Goal: Task Accomplishment & Management: Complete application form

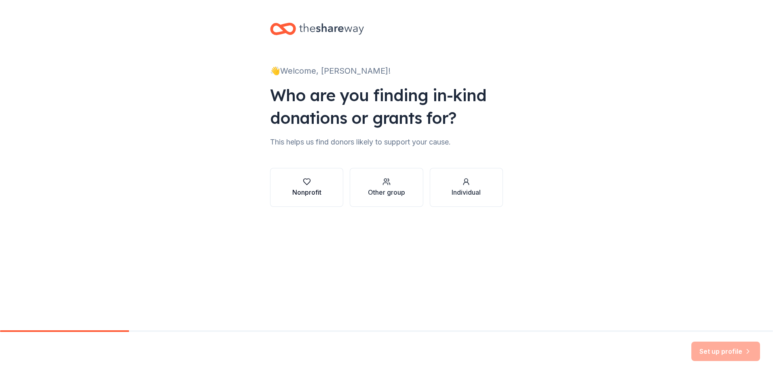
click at [304, 191] on div "Nonprofit" at bounding box center [306, 192] width 29 height 10
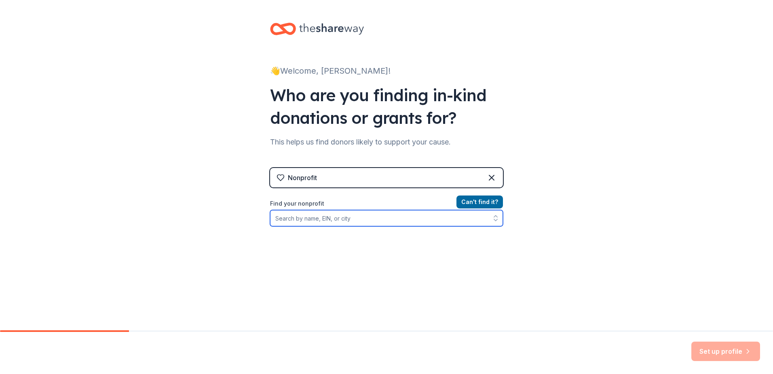
click at [315, 220] on input "Find your nonprofit" at bounding box center [386, 218] width 233 height 16
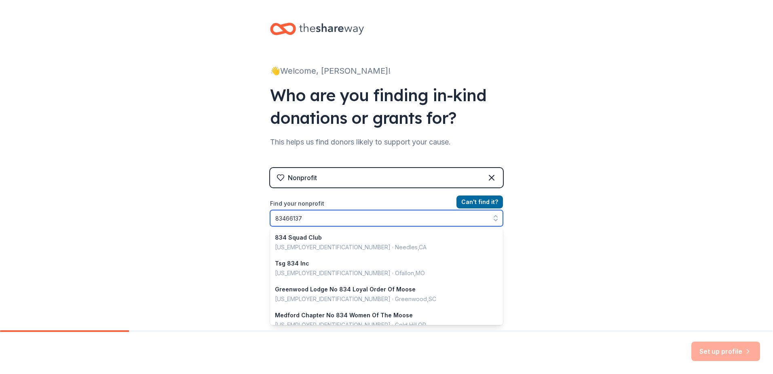
type input "834661370"
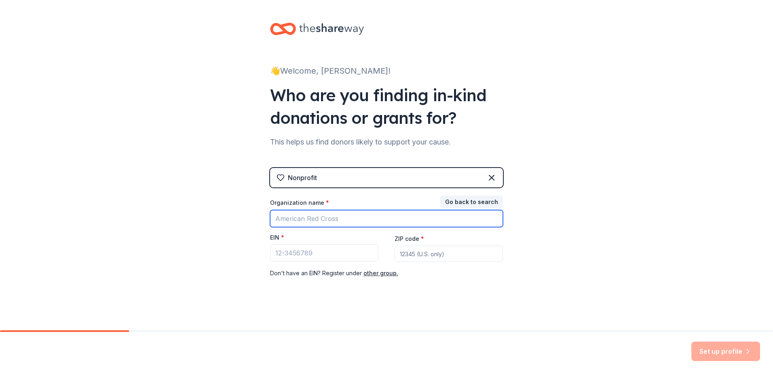
click at [296, 218] on input "Organization name *" at bounding box center [386, 218] width 233 height 17
type input "[PERSON_NAME] PTA"
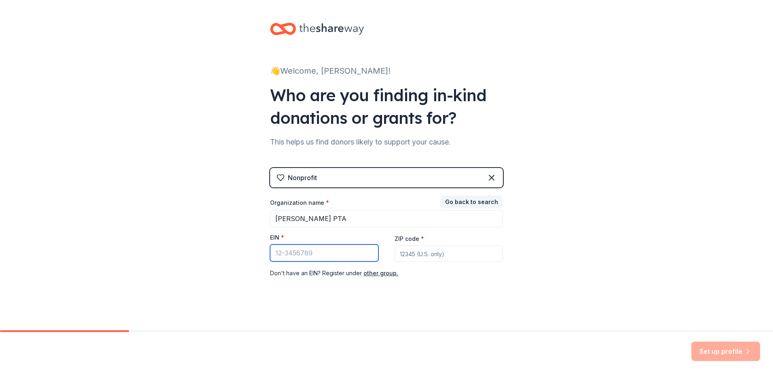
click at [284, 254] on input "EIN *" at bounding box center [324, 252] width 108 height 17
type input "[US_EMPLOYER_IDENTIFICATION_NUMBER]"
click at [424, 246] on input "ZIP code *" at bounding box center [449, 253] width 108 height 16
type input "76226"
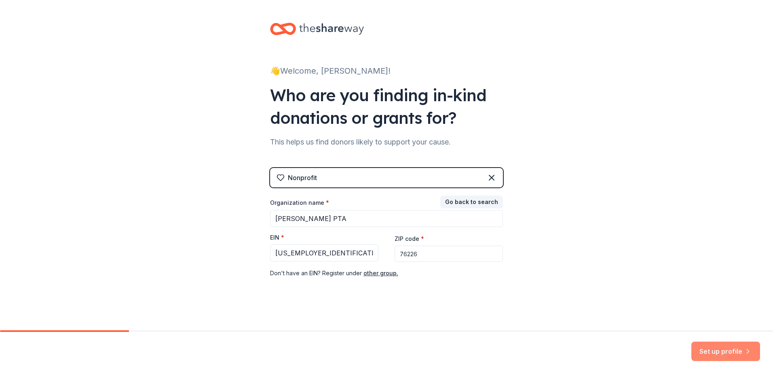
click at [714, 349] on button "Set up profile" at bounding box center [725, 350] width 69 height 19
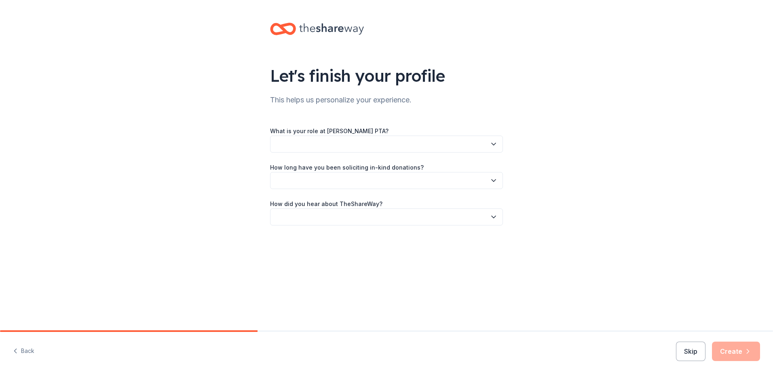
click at [313, 146] on button "button" at bounding box center [386, 143] width 233 height 17
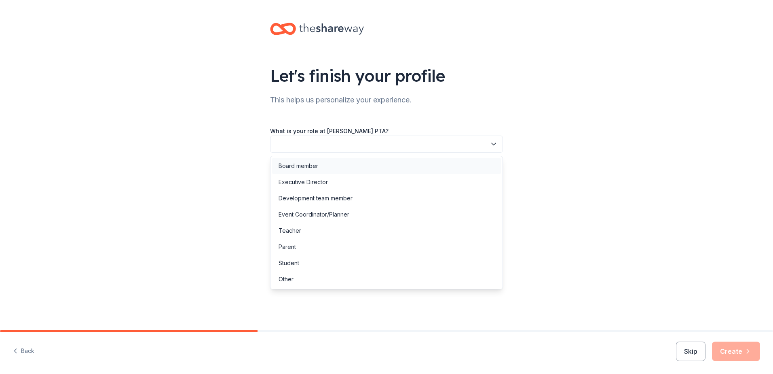
click at [314, 167] on div "Board member" at bounding box center [299, 166] width 40 height 10
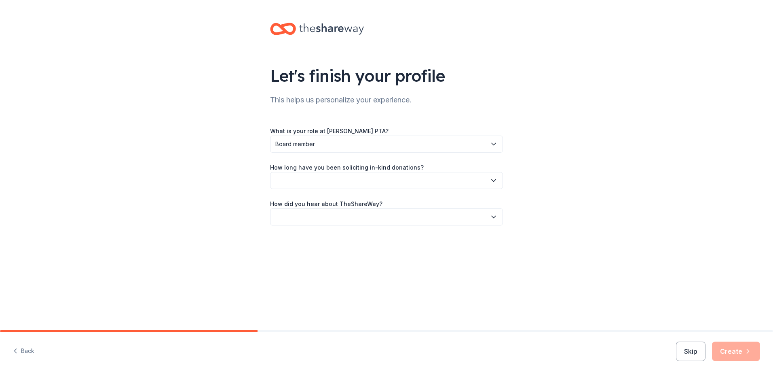
click at [305, 187] on button "button" at bounding box center [386, 180] width 233 height 17
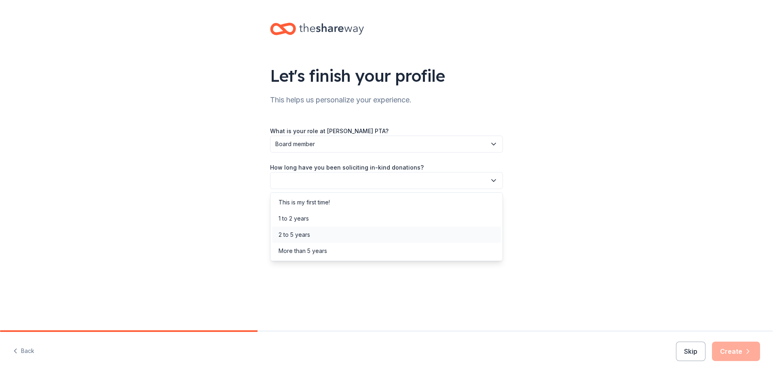
click at [300, 234] on div "2 to 5 years" at bounding box center [295, 235] width 32 height 10
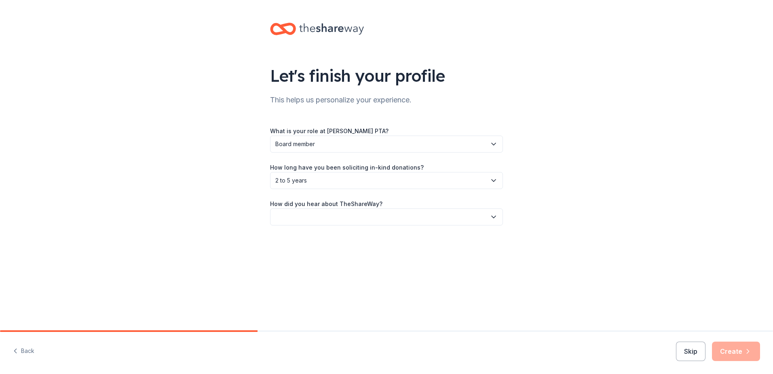
click at [315, 214] on button "button" at bounding box center [386, 216] width 233 height 17
click at [309, 252] on div "Online search" at bounding box center [297, 255] width 37 height 10
click at [738, 358] on button "Create" at bounding box center [736, 350] width 48 height 19
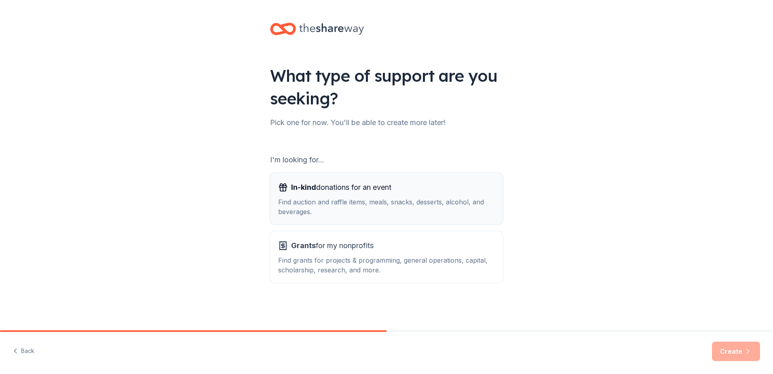
click at [406, 201] on div "Find auction and raffle items, meals, snacks, desserts, alcohol, and beverages." at bounding box center [386, 206] width 217 height 19
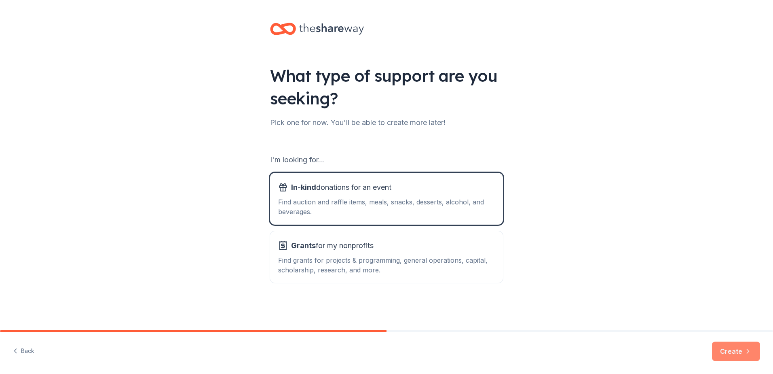
click at [725, 356] on button "Create" at bounding box center [736, 350] width 48 height 19
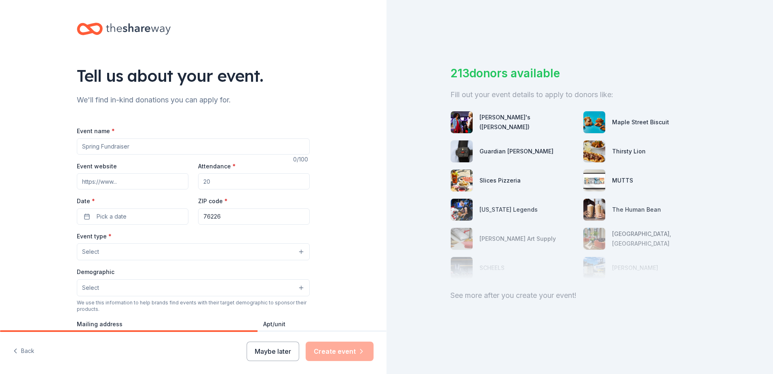
click at [142, 141] on input "Event name *" at bounding box center [193, 146] width 233 height 16
type input "[PERSON_NAME] Elementary PTA"
click at [149, 174] on input "Event website" at bounding box center [133, 181] width 112 height 16
type input "[URL][DOMAIN_NAME]"
drag, startPoint x: 228, startPoint y: 181, endPoint x: 180, endPoint y: 179, distance: 48.6
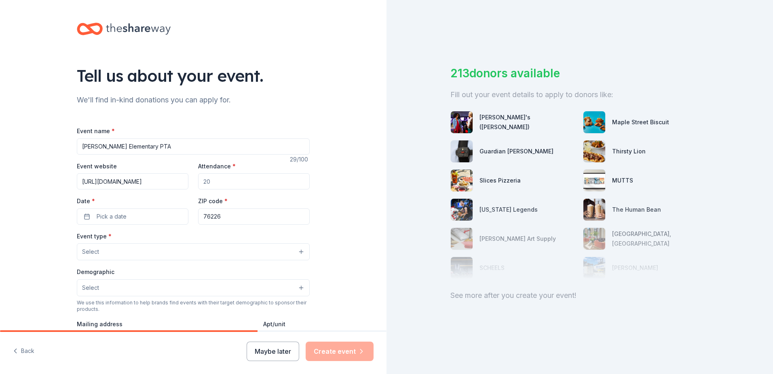
click at [180, 180] on div "Event website [URL][DOMAIN_NAME] Attendance * Date * Pick a date ZIP code * 762…" at bounding box center [193, 192] width 233 height 63
type input "5"
type input "500"
click at [109, 217] on span "Pick a date" at bounding box center [112, 216] width 30 height 10
click at [178, 241] on button "Go to next month" at bounding box center [173, 237] width 11 height 11
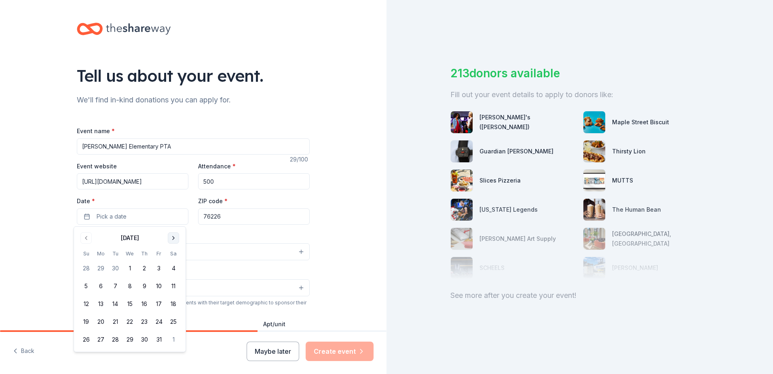
click at [178, 241] on button "Go to next month" at bounding box center [173, 237] width 11 height 11
click at [171, 266] on button "6" at bounding box center [173, 268] width 15 height 15
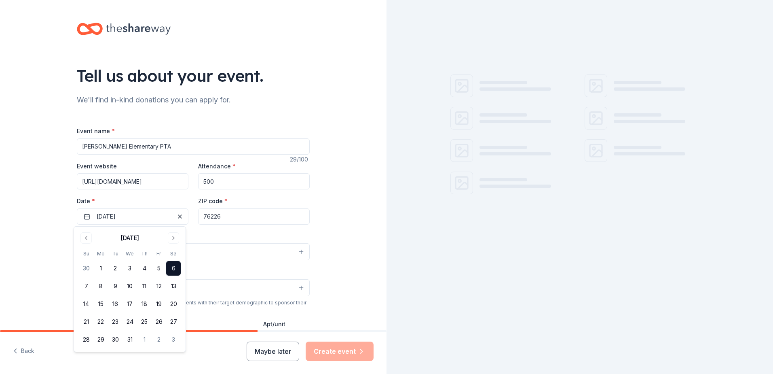
click at [30, 231] on div "Tell us about your event. We'll find in-kind donations you can apply for. Event…" at bounding box center [193, 269] width 387 height 538
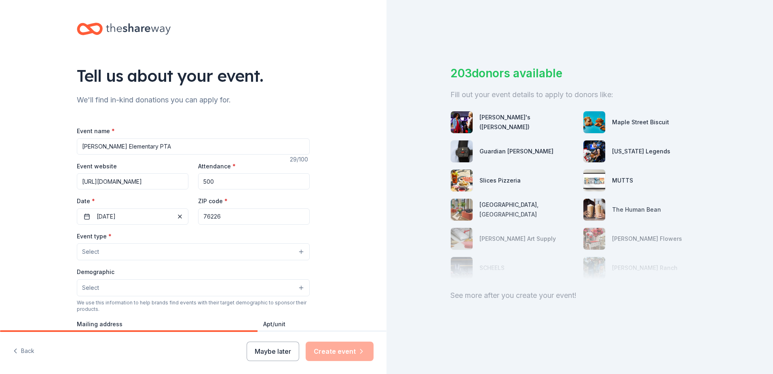
click at [116, 250] on button "Select" at bounding box center [193, 251] width 233 height 17
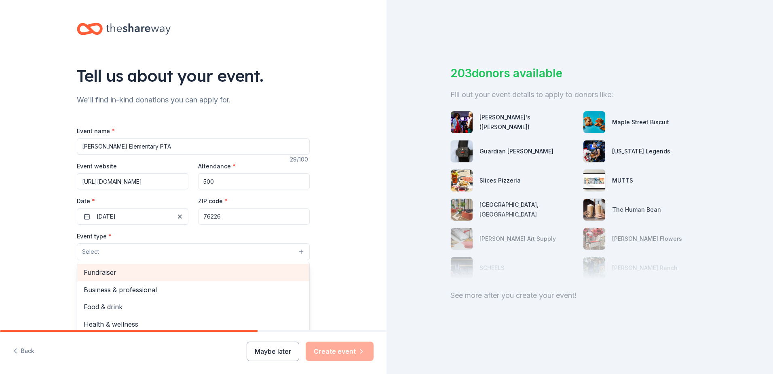
click at [123, 273] on span "Fundraiser" at bounding box center [193, 272] width 219 height 11
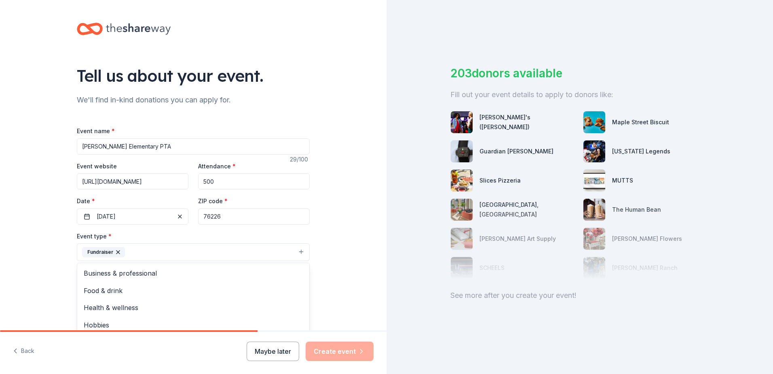
click at [36, 269] on div "Tell us about your event. We'll find in-kind donations you can apply for. Event…" at bounding box center [193, 269] width 387 height 539
click at [97, 288] on button "Select" at bounding box center [193, 288] width 233 height 17
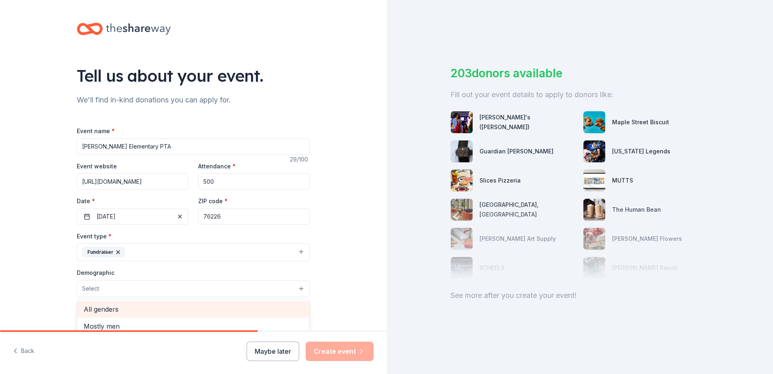
click at [105, 309] on span "All genders" at bounding box center [193, 309] width 219 height 11
click at [33, 302] on div "Tell us about your event. We'll find in-kind donations you can apply for. Event…" at bounding box center [193, 270] width 387 height 540
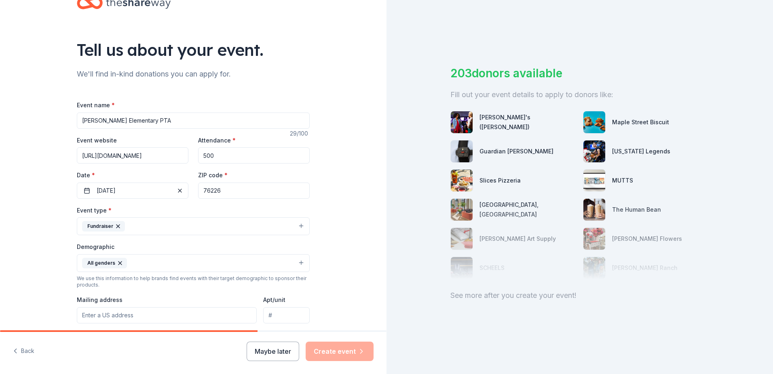
scroll to position [81, 0]
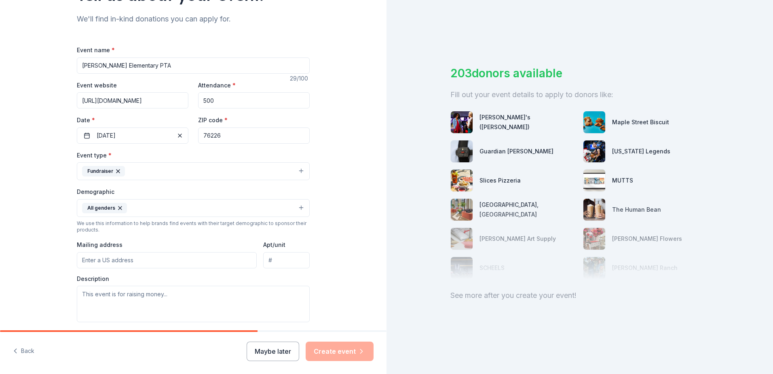
click at [113, 259] on input "Mailing address" at bounding box center [167, 260] width 180 height 16
type input "[STREET_ADDRESS]"
click at [10, 218] on div "Tell us about your event. We'll find in-kind donations you can apply for. Event…" at bounding box center [193, 189] width 387 height 540
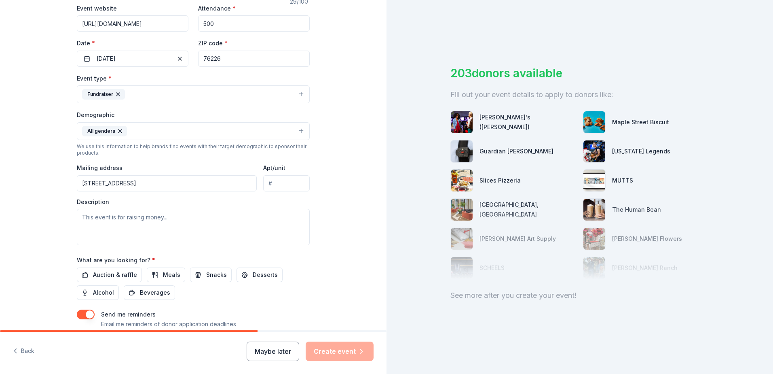
scroll to position [162, 0]
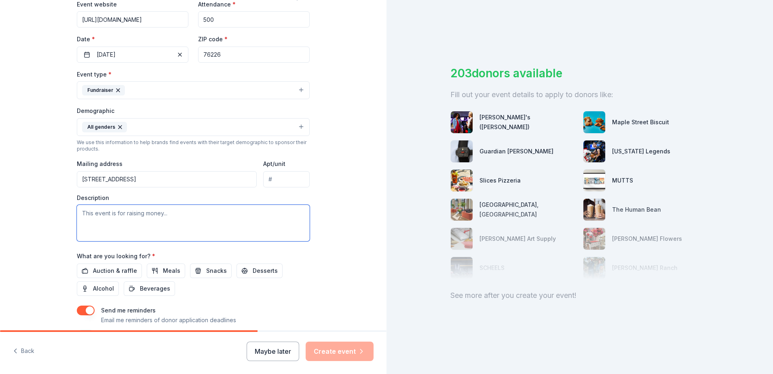
click at [122, 218] on textarea at bounding box center [193, 223] width 233 height 36
paste textarea "Lor Ipsumdo Si amet conse adipi’e seddoeius t incidid ut laboreet dol magnaaliq…"
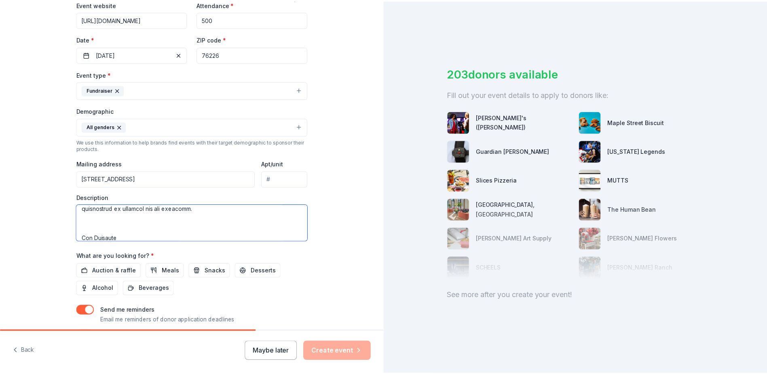
scroll to position [0, 0]
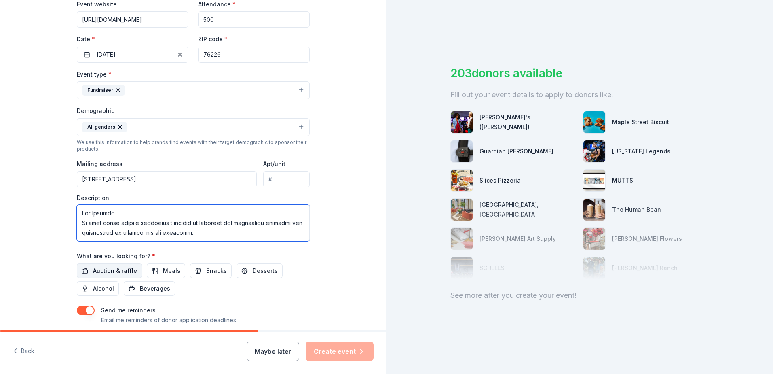
type textarea "Lor Ipsumdo Si amet conse adipi’e seddoeius t incidid ut laboreet dol magnaaliq…"
click at [116, 272] on span "Auction & raffle" at bounding box center [115, 271] width 44 height 10
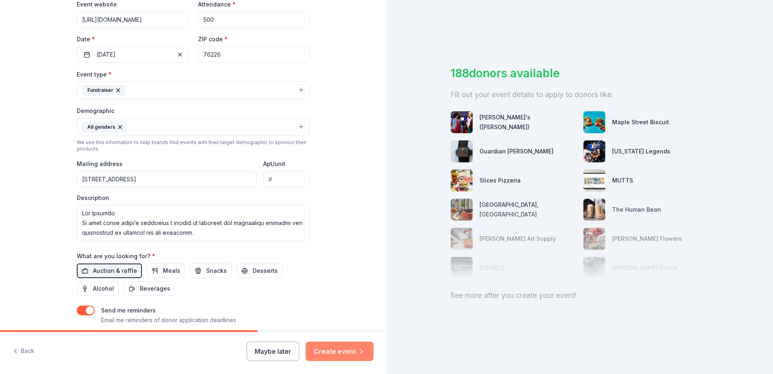
click at [338, 350] on button "Create event" at bounding box center [340, 350] width 68 height 19
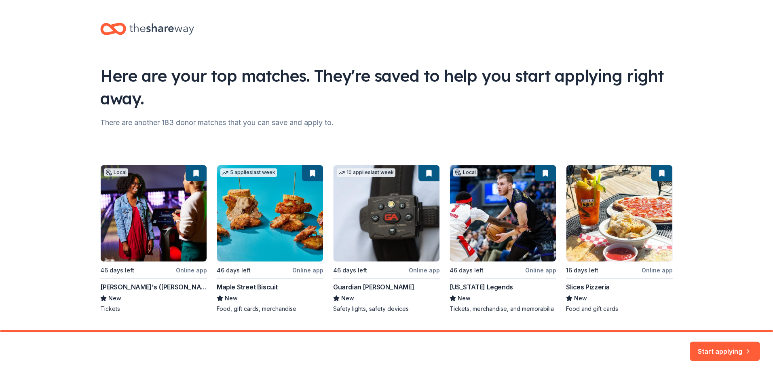
click at [705, 339] on button "Start applying" at bounding box center [725, 345] width 70 height 19
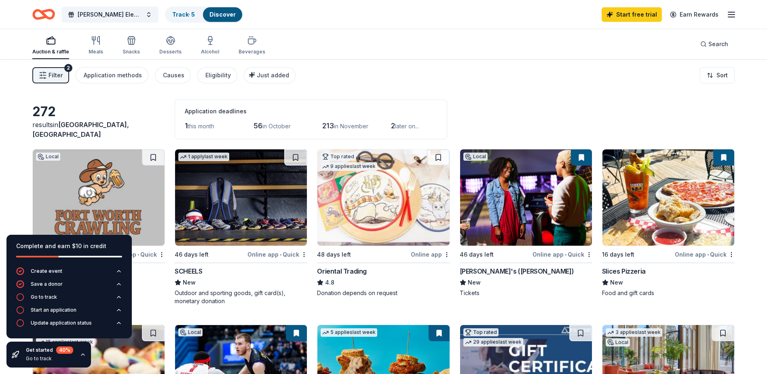
click at [82, 355] on icon "button" at bounding box center [83, 354] width 6 height 6
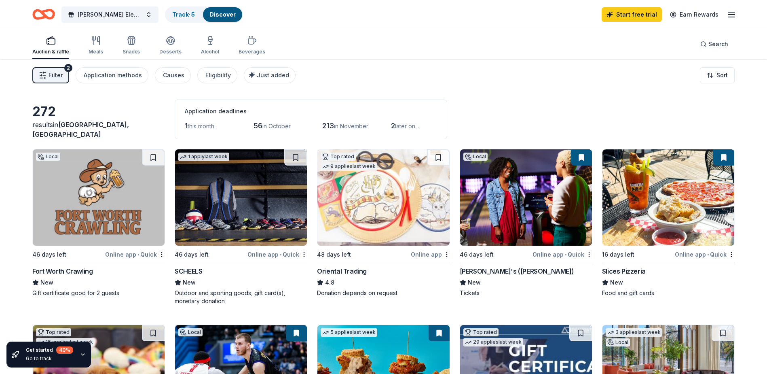
click at [138, 251] on div "Online app • Quick" at bounding box center [135, 254] width 60 height 10
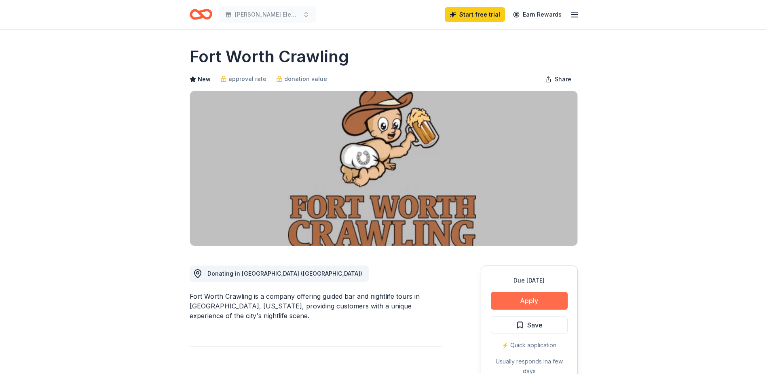
click at [512, 296] on button "Apply" at bounding box center [529, 301] width 77 height 18
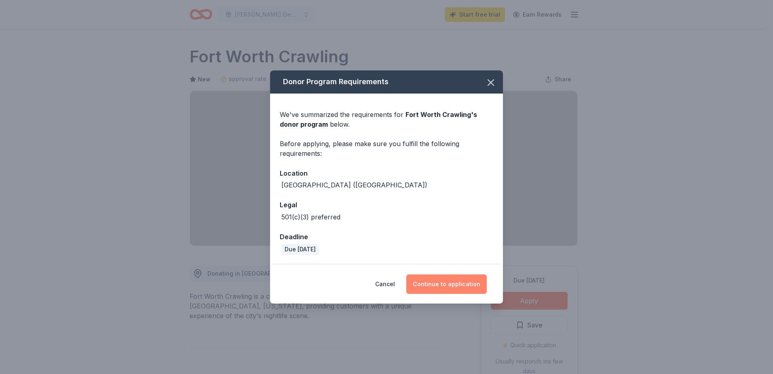
click at [439, 285] on button "Continue to application" at bounding box center [446, 283] width 80 height 19
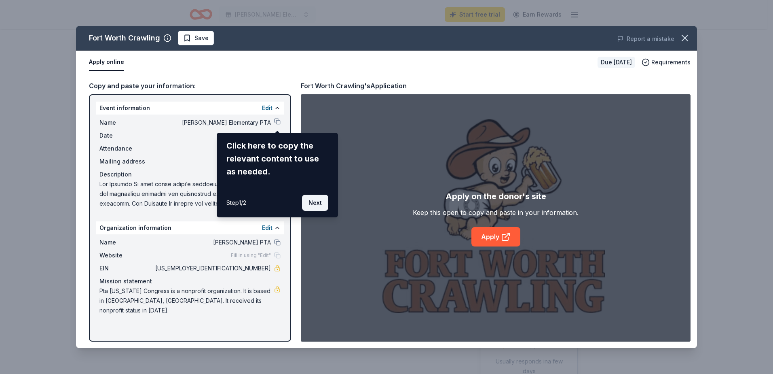
click at [314, 201] on button "Next" at bounding box center [315, 202] width 26 height 16
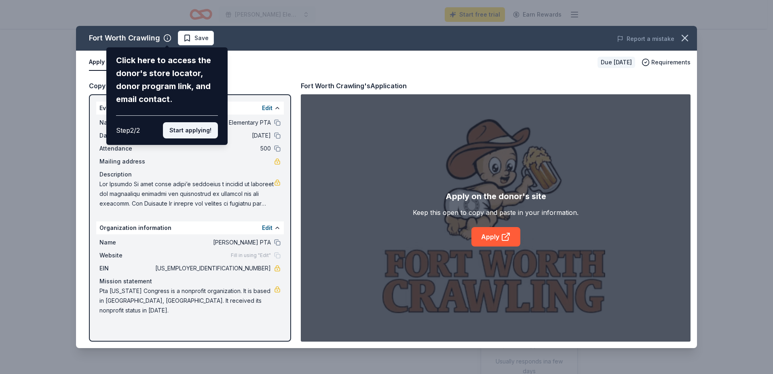
click at [190, 133] on button "Start applying!" at bounding box center [190, 130] width 55 height 16
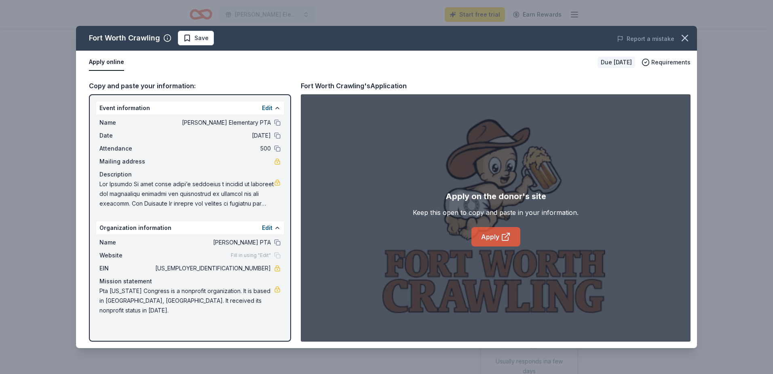
click at [493, 241] on link "Apply" at bounding box center [495, 236] width 49 height 19
